Goal: Task Accomplishment & Management: Complete application form

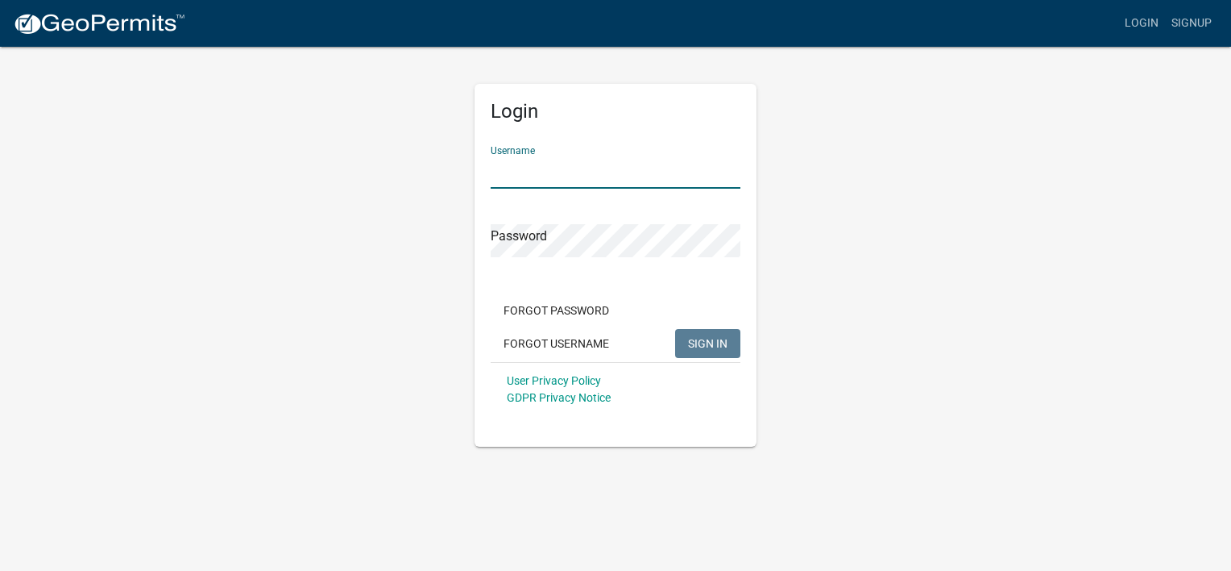
click at [521, 171] on input "Username" at bounding box center [616, 172] width 250 height 33
type input "J"
type input "jimschlieman"
click at [675, 329] on button "SIGN IN" at bounding box center [707, 343] width 65 height 29
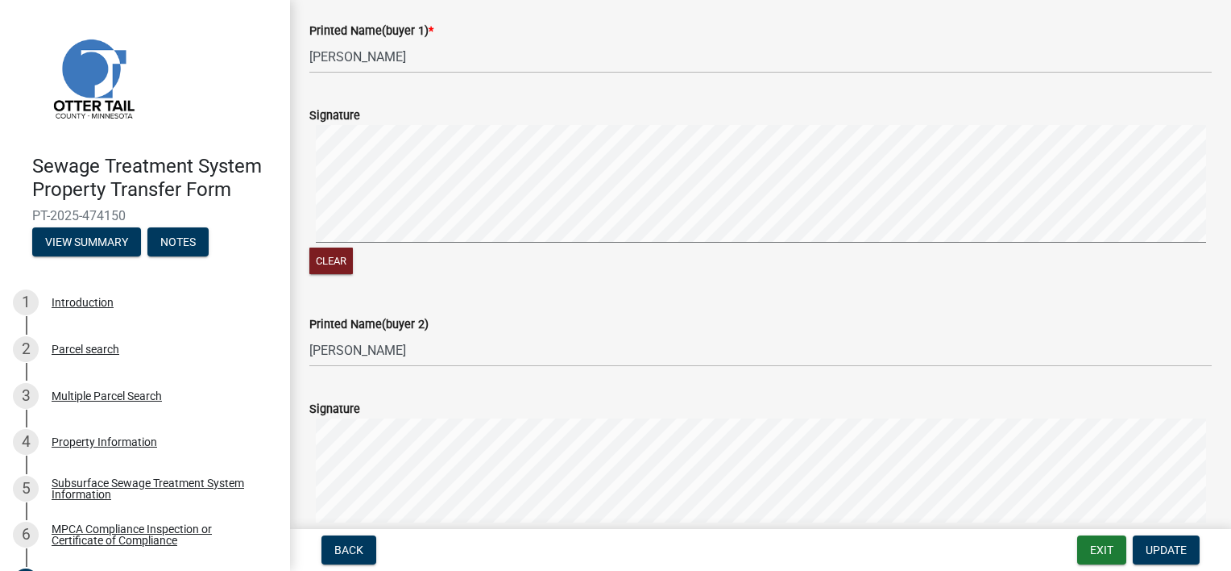
scroll to position [483, 0]
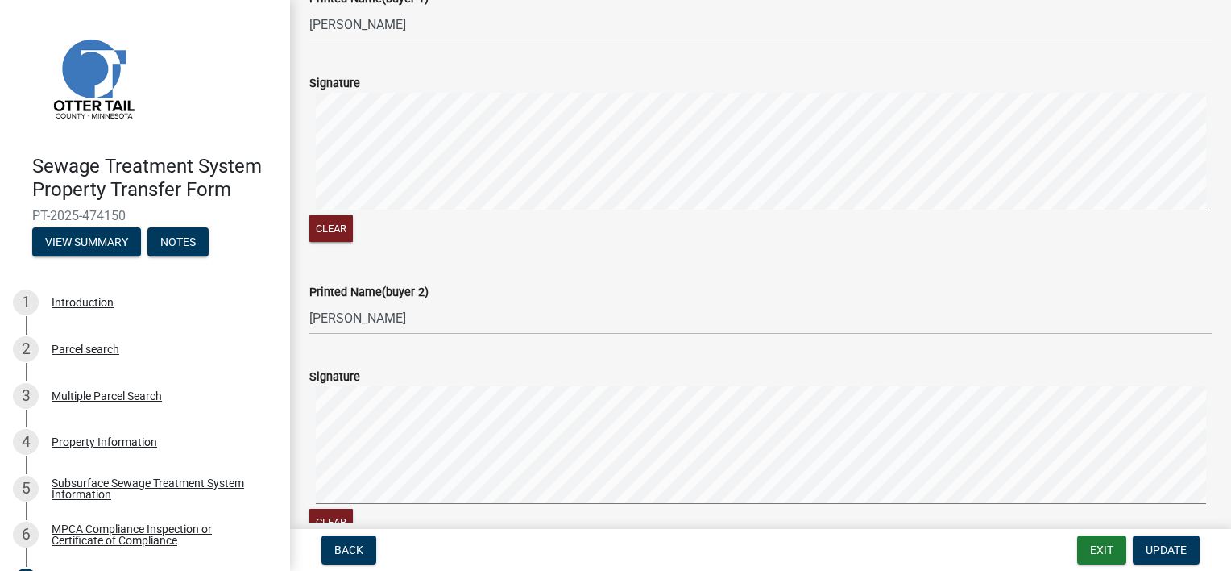
click at [327, 380] on form "Signature Clear" at bounding box center [760, 442] width 903 height 191
click at [354, 383] on label "Signature" at bounding box center [334, 376] width 51 height 11
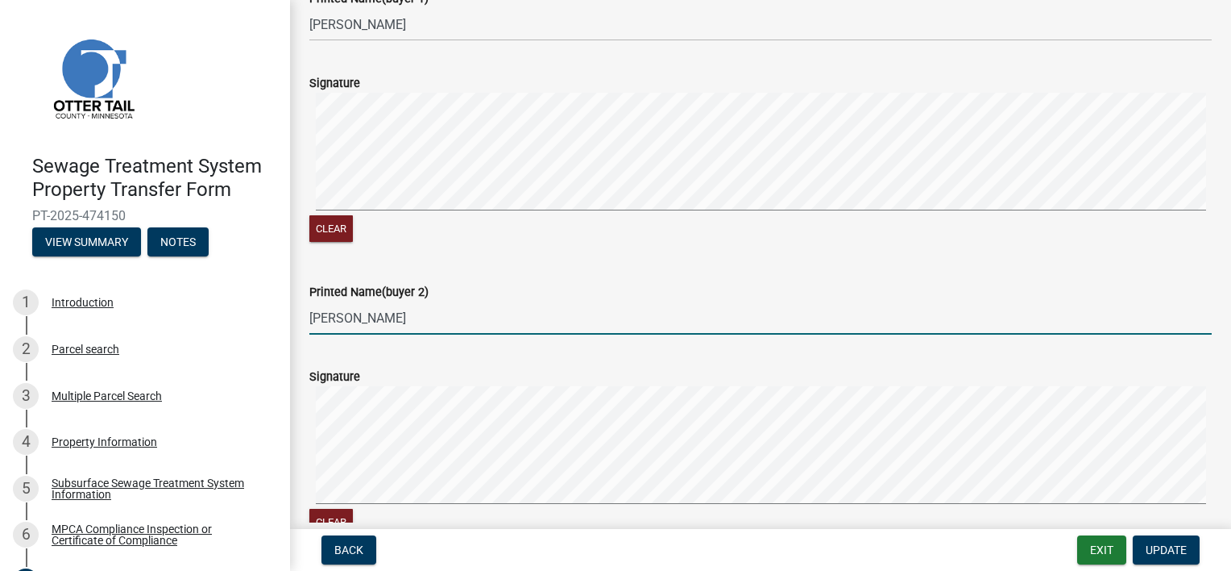
click at [426, 322] on input "[PERSON_NAME]" at bounding box center [760, 317] width 903 height 33
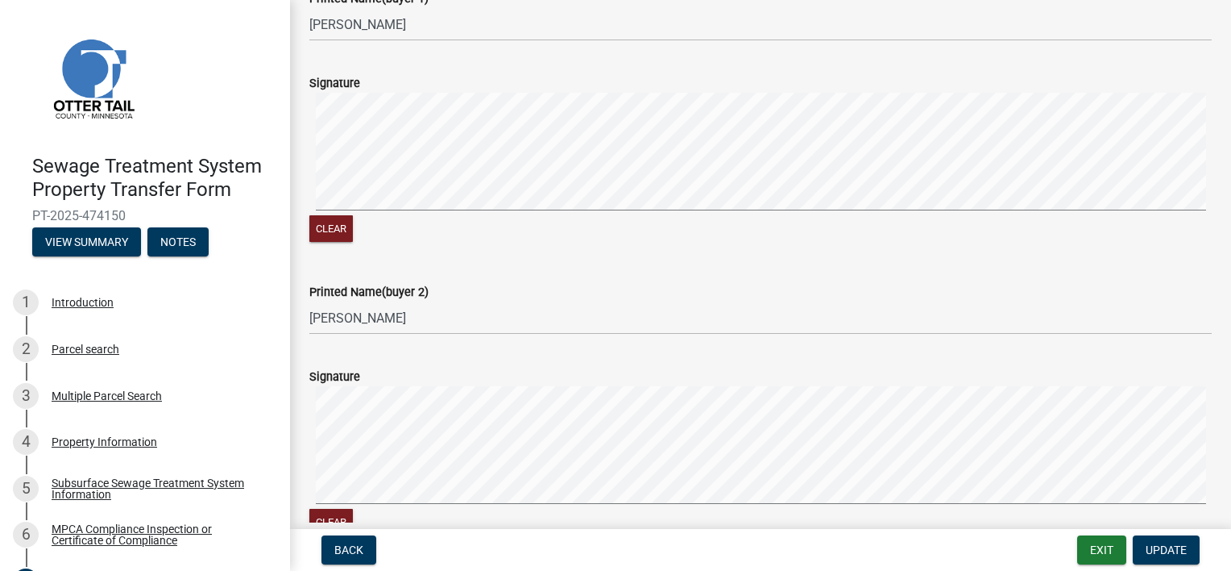
click at [348, 383] on label "Signature" at bounding box center [334, 376] width 51 height 11
drag, startPoint x: 348, startPoint y: 399, endPoint x: 544, endPoint y: 257, distance: 241.8
click at [544, 246] on div "Clear" at bounding box center [760, 230] width 903 height 31
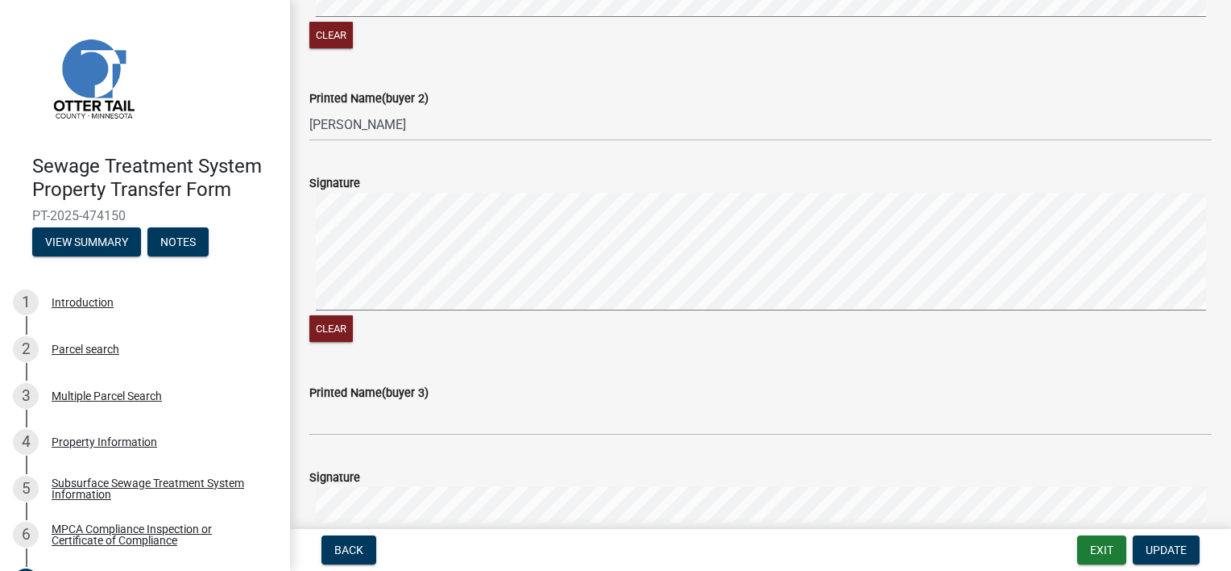
scroll to position [709, 0]
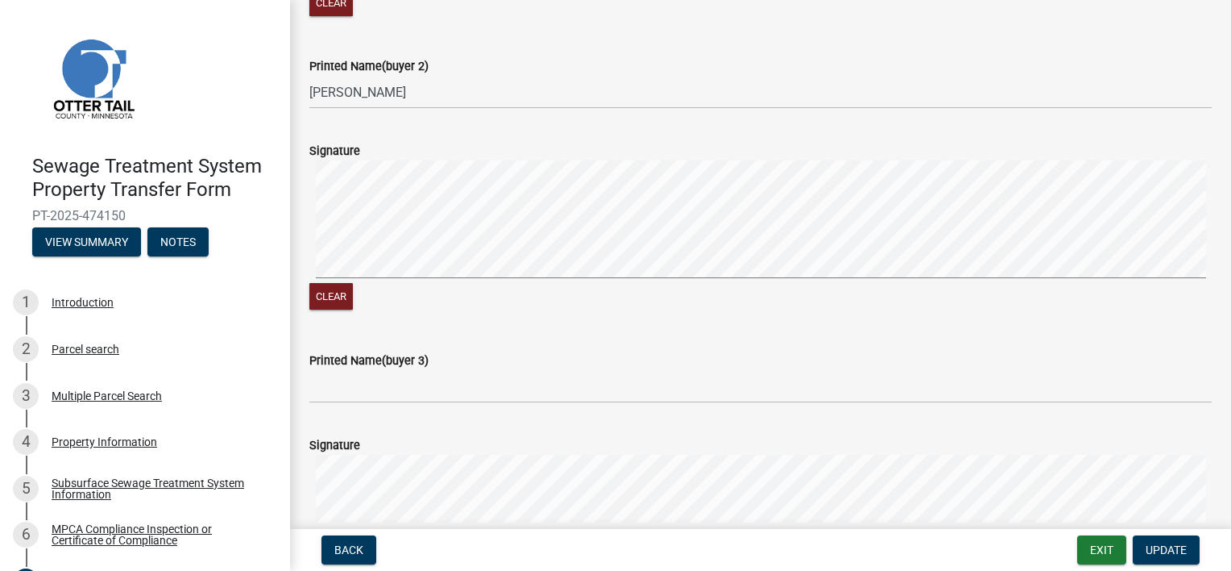
click at [363, 160] on div "Signature" at bounding box center [760, 150] width 903 height 19
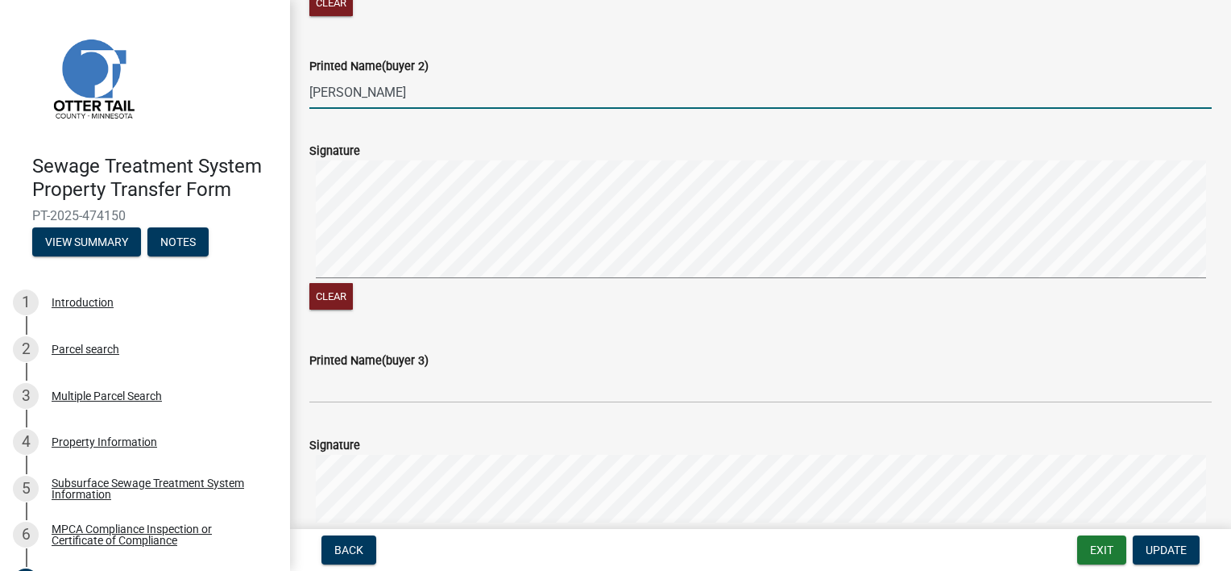
click at [342, 109] on input "[PERSON_NAME]" at bounding box center [760, 92] width 903 height 33
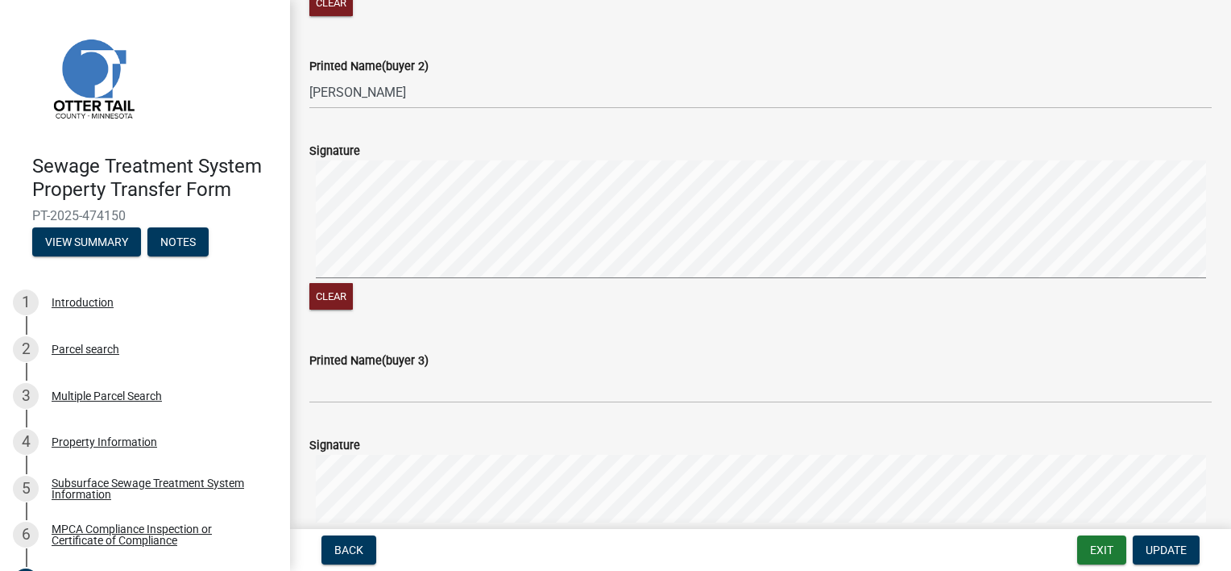
click at [326, 157] on label "Signature" at bounding box center [334, 151] width 51 height 11
